Goal: Check status: Check status

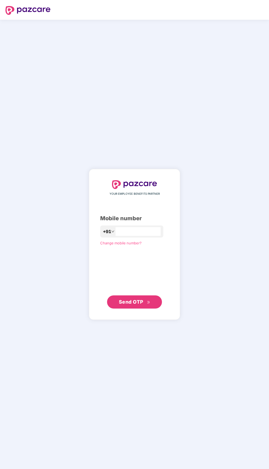
click at [142, 236] on input "number" at bounding box center [138, 231] width 45 height 9
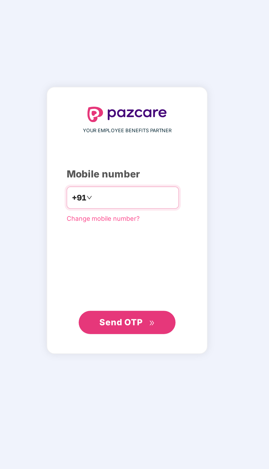
type input "**********"
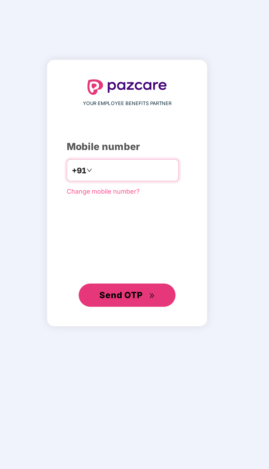
click at [144, 306] on span "Send OTP" at bounding box center [135, 303] width 32 height 8
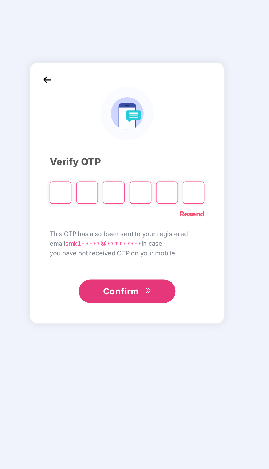
scroll to position [2, 0]
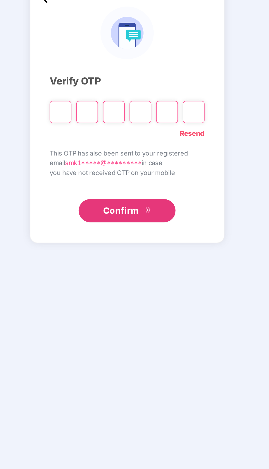
type input "*"
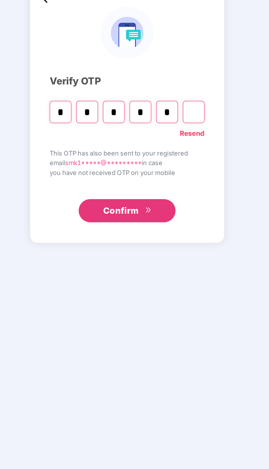
type input "*"
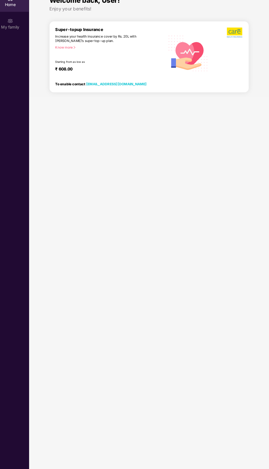
scroll to position [35, 0]
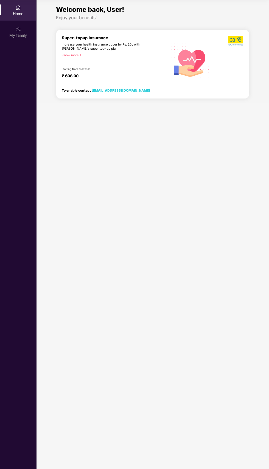
click at [19, 27] on img at bounding box center [17, 29] width 5 height 5
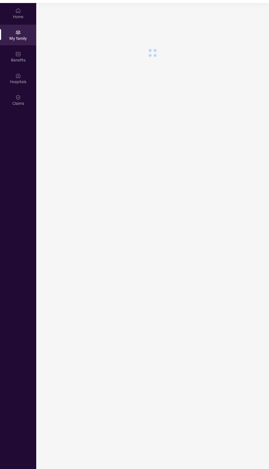
scroll to position [0, 0]
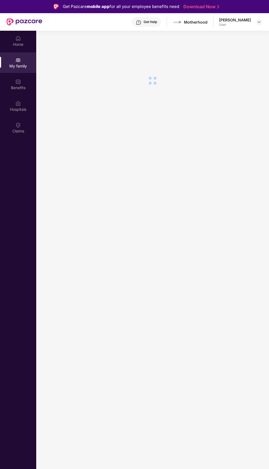
click at [22, 131] on div "Claims" at bounding box center [18, 130] width 36 height 5
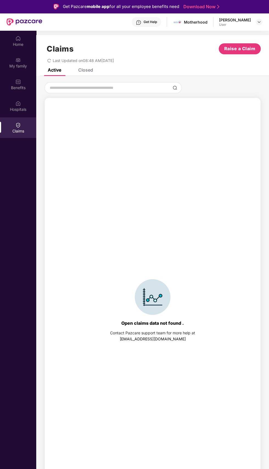
click at [88, 69] on div "Closed" at bounding box center [85, 69] width 15 height 5
